Goal: Transaction & Acquisition: Purchase product/service

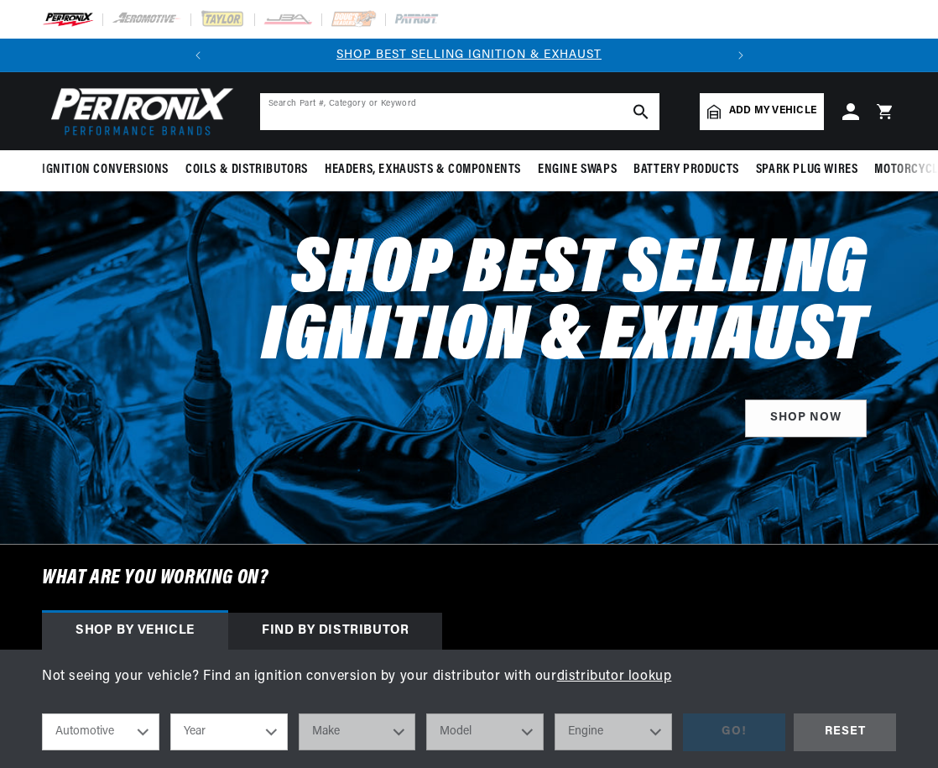
click at [364, 112] on input "text" at bounding box center [459, 111] width 399 height 37
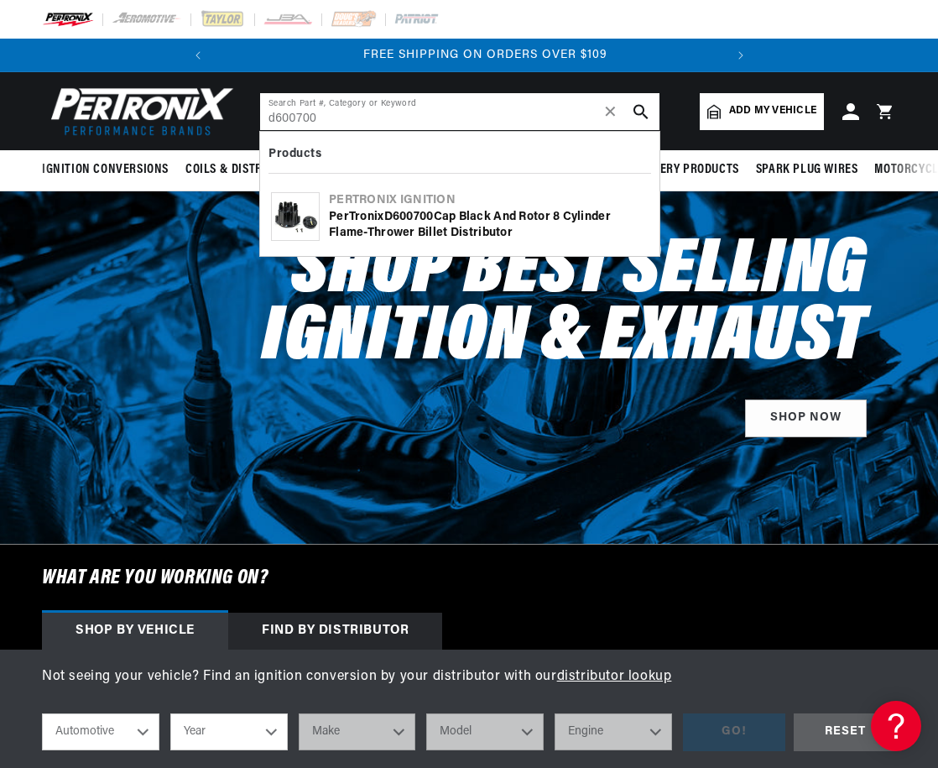
scroll to position [0, 508]
type input "d600700"
click at [388, 211] on b "D600700" at bounding box center [408, 217] width 49 height 13
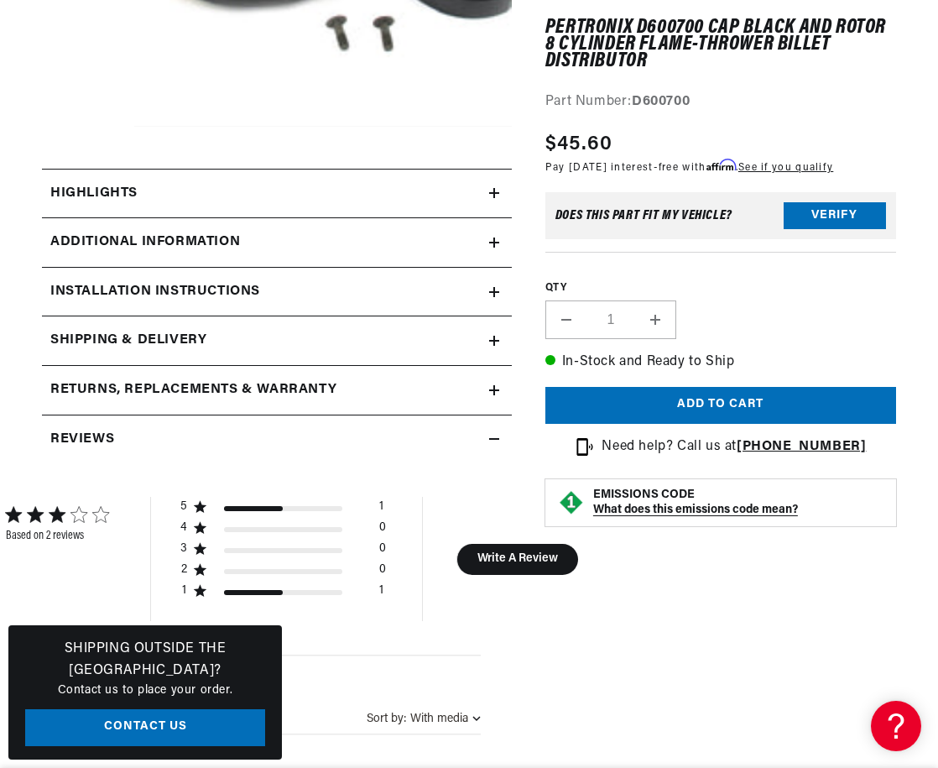
scroll to position [0, 508]
click at [494, 242] on icon at bounding box center [494, 242] width 0 height 10
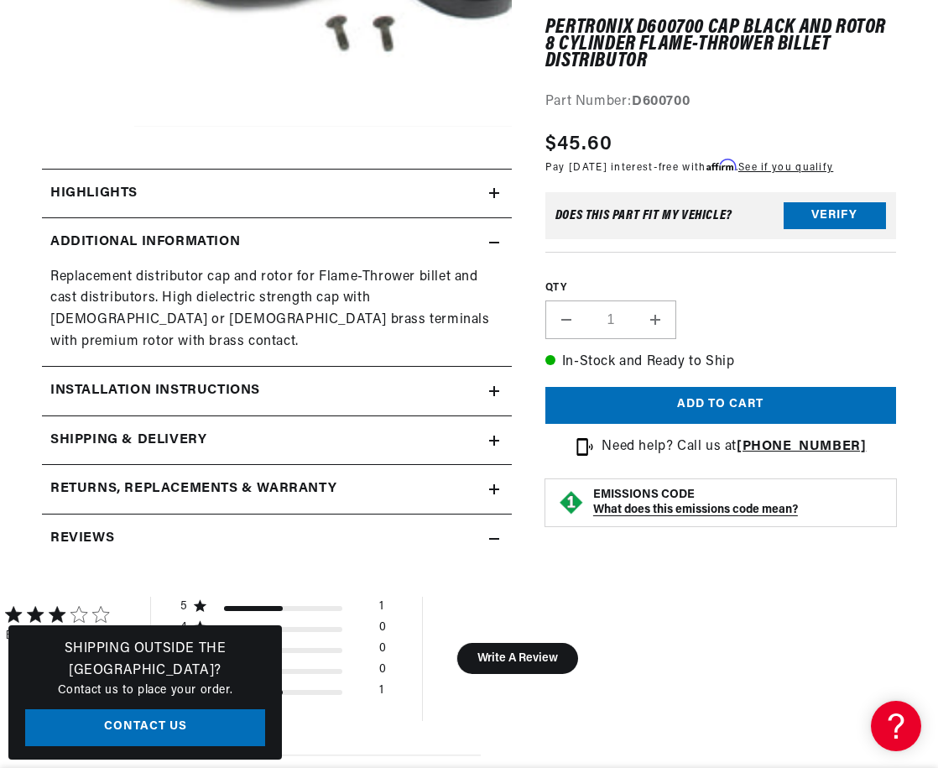
click at [492, 193] on icon at bounding box center [494, 193] width 10 height 0
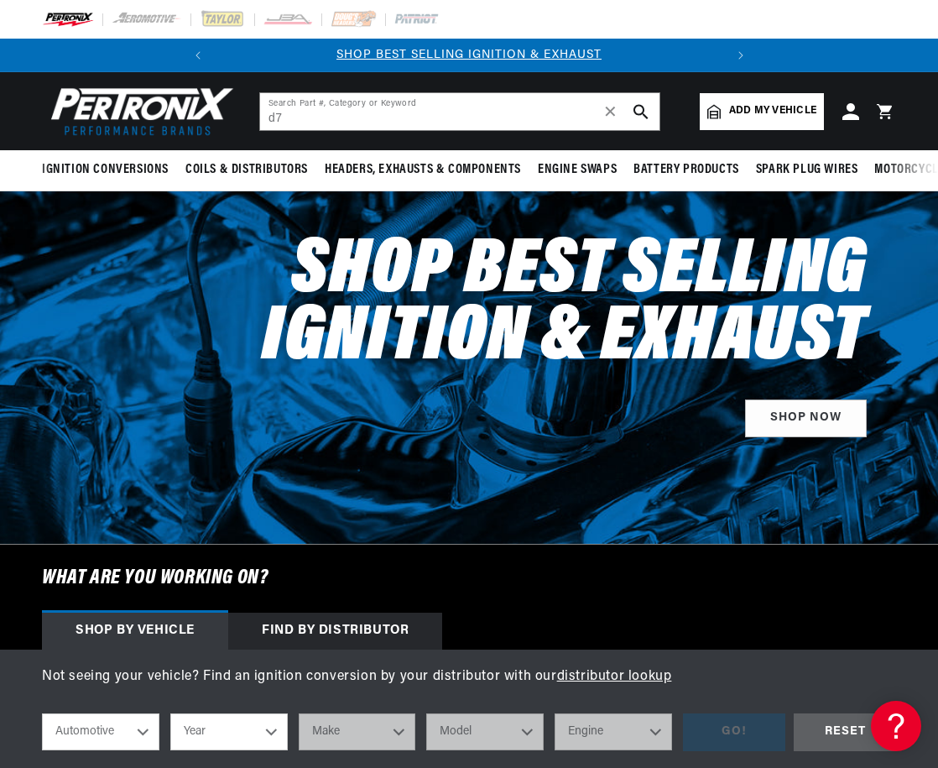
type input "d"
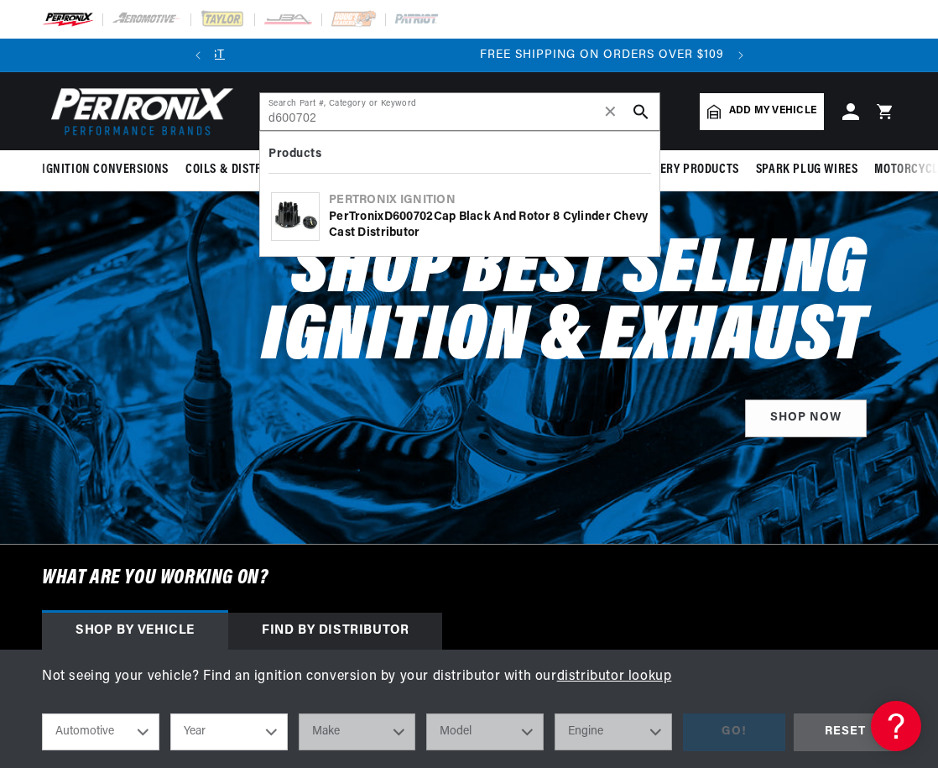
type input "d600702"
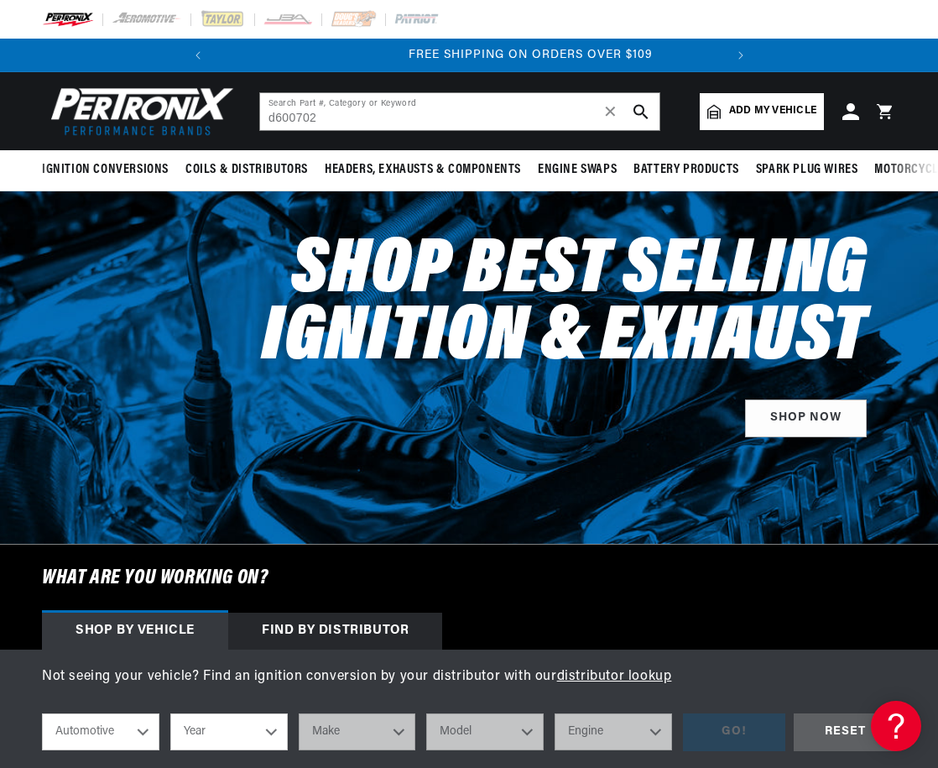
scroll to position [0, 508]
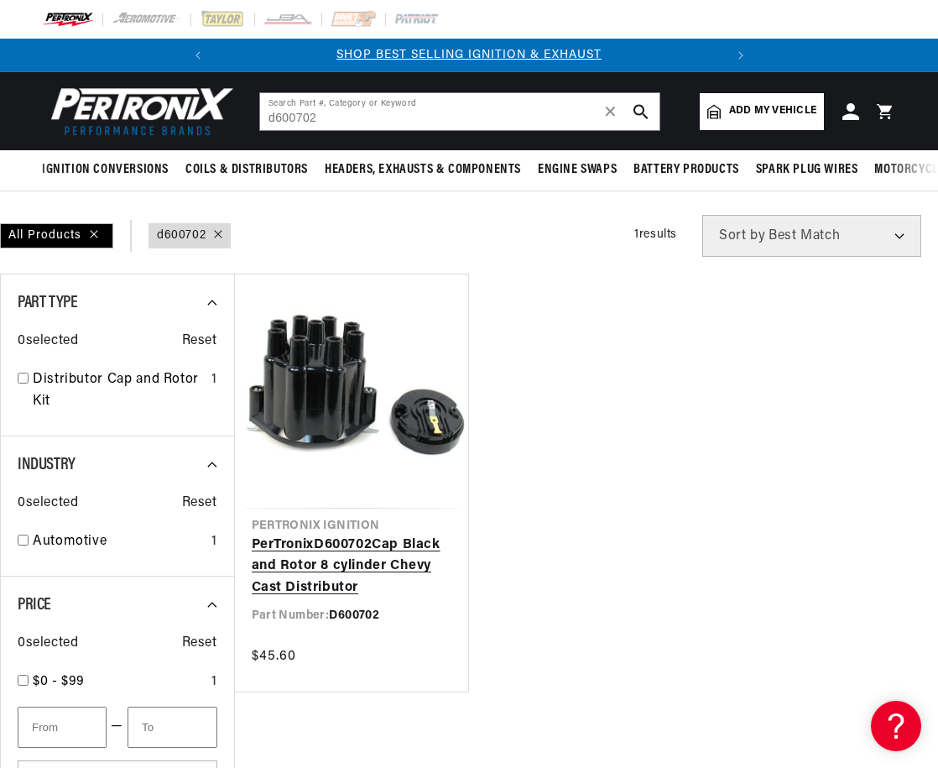
click at [337, 577] on link "PerTronix D600702 Cap Black and Rotor 8 cylinder Chevy Cast Distributor" at bounding box center [352, 566] width 200 height 65
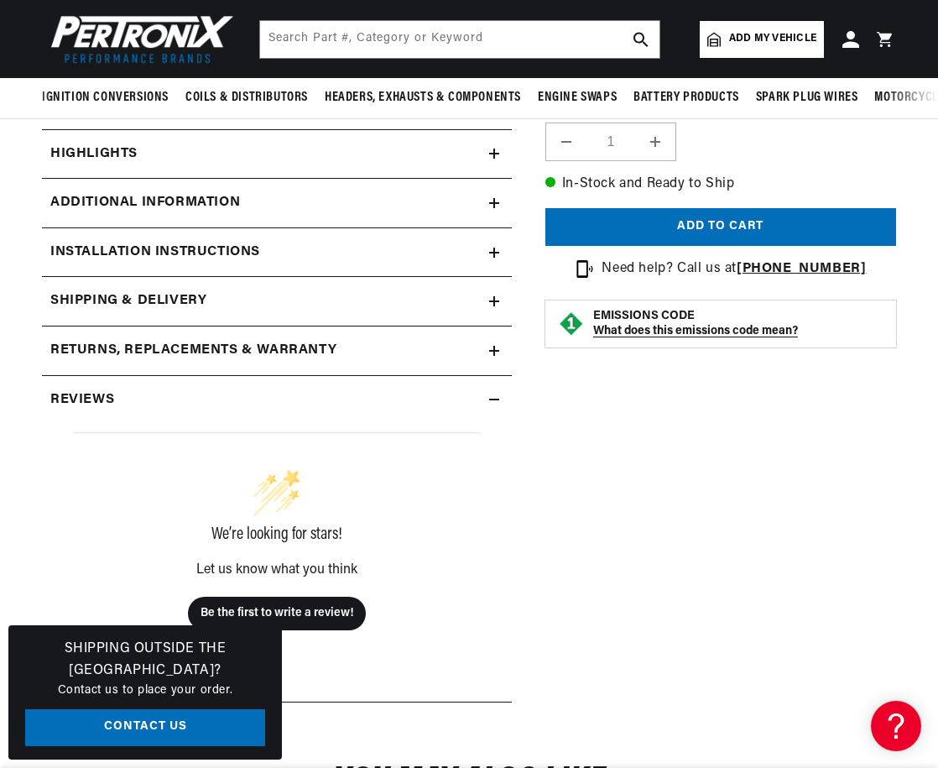
scroll to position [503, 0]
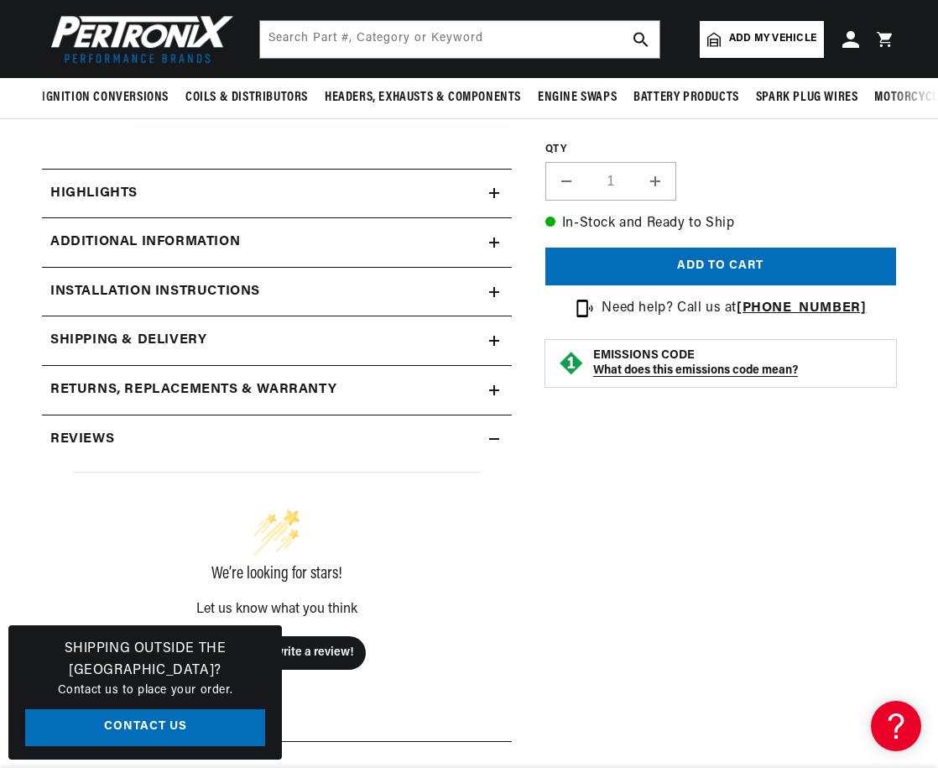
click at [494, 193] on icon at bounding box center [494, 193] width 10 height 0
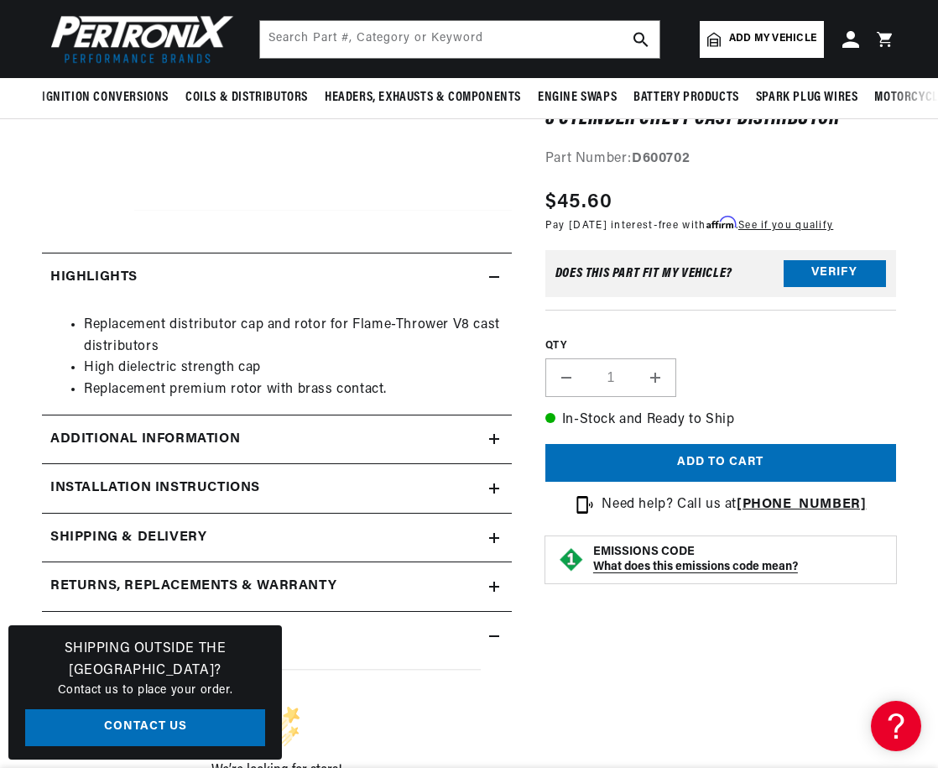
scroll to position [0, 0]
